Goal: Browse casually

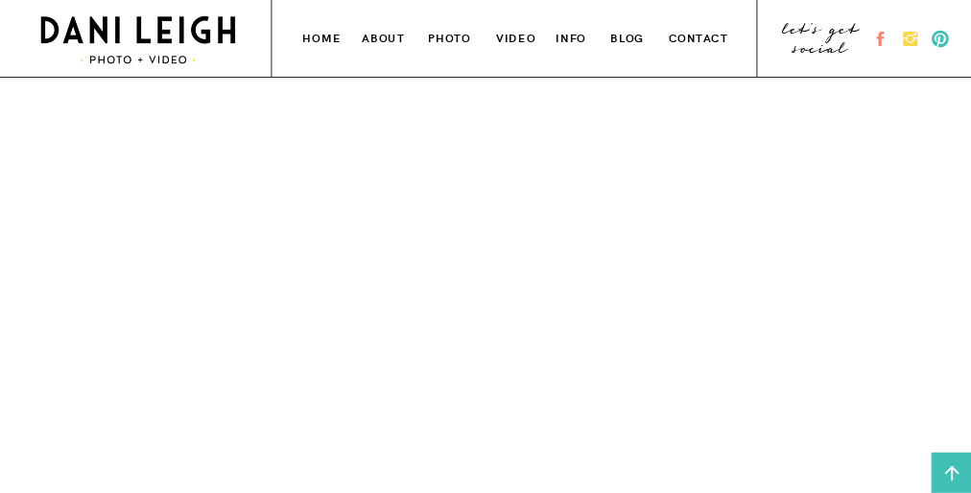
click at [485, 247] on div at bounding box center [485, 339] width 930 height 485
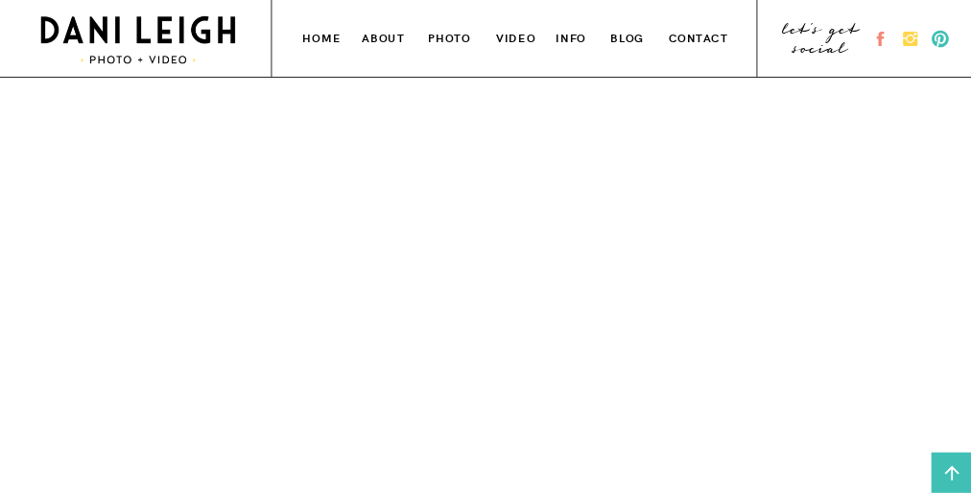
click at [485, 247] on div at bounding box center [485, 339] width 930 height 485
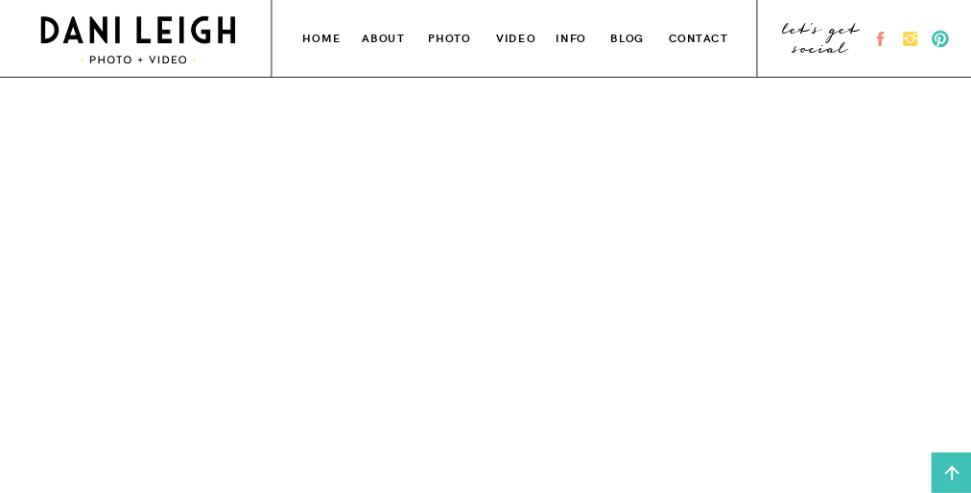
click at [485, 247] on div at bounding box center [485, 339] width 930 height 485
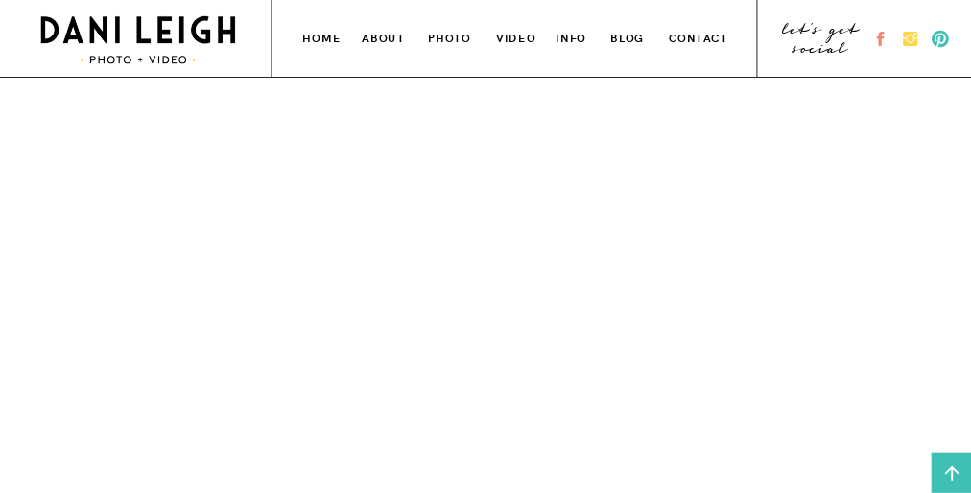
click at [485, 247] on div at bounding box center [485, 339] width 930 height 485
